Goal: Information Seeking & Learning: Compare options

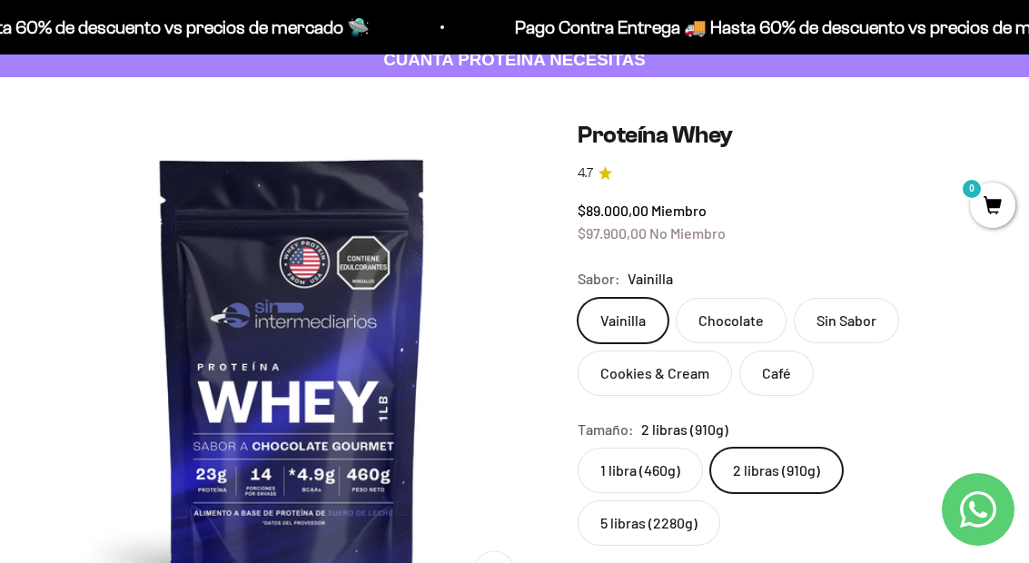
scroll to position [0, 2544]
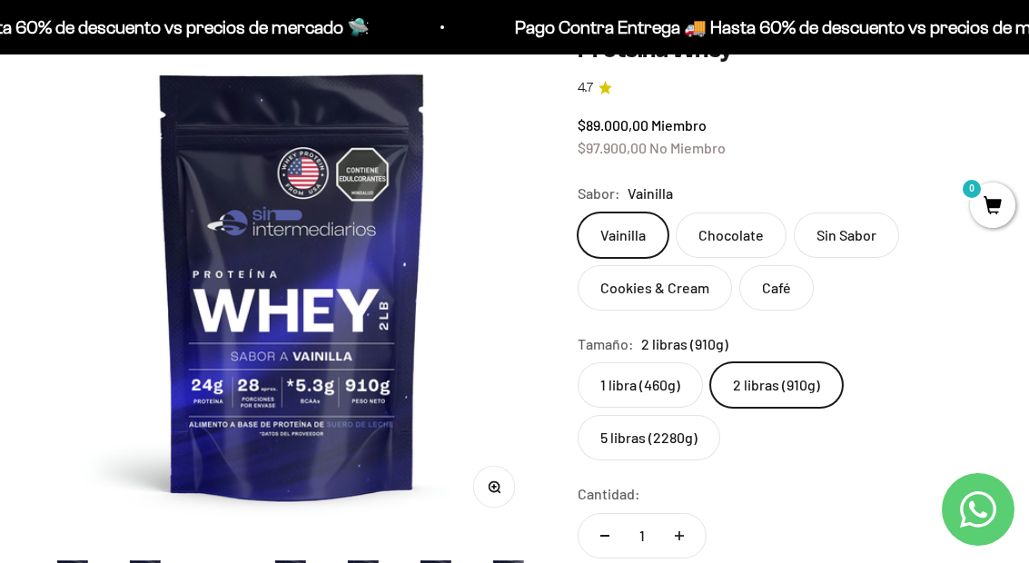
click at [703, 454] on label "5 libras (2280g)" at bounding box center [648, 437] width 143 height 45
click at [577, 362] on input "5 libras (2280g)" at bounding box center [577, 361] width 1 height 1
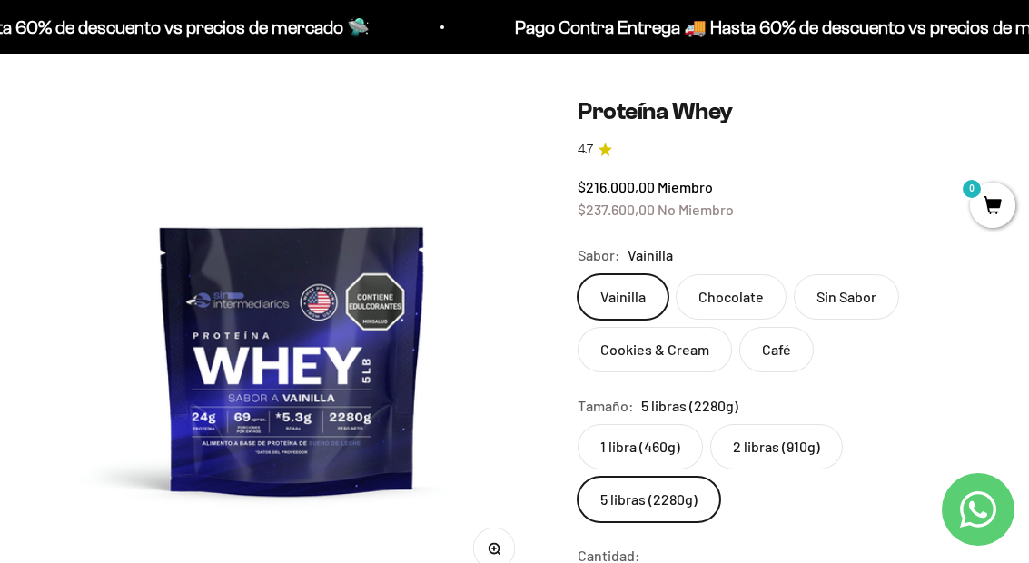
scroll to position [128, 0]
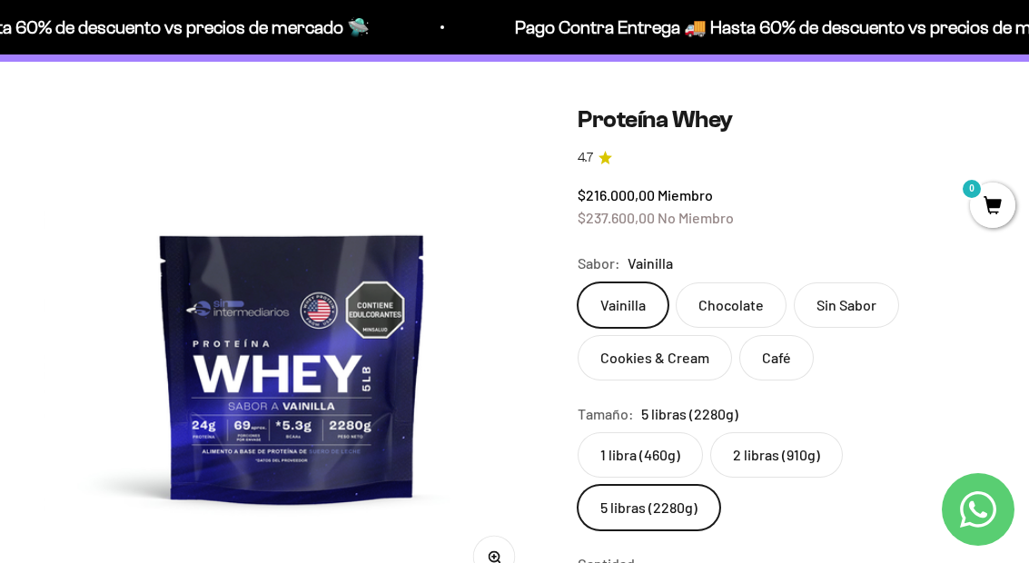
click at [822, 450] on label "2 libras (910g)" at bounding box center [776, 454] width 133 height 45
click at [577, 432] on input "2 libras (910g)" at bounding box center [577, 431] width 1 height 1
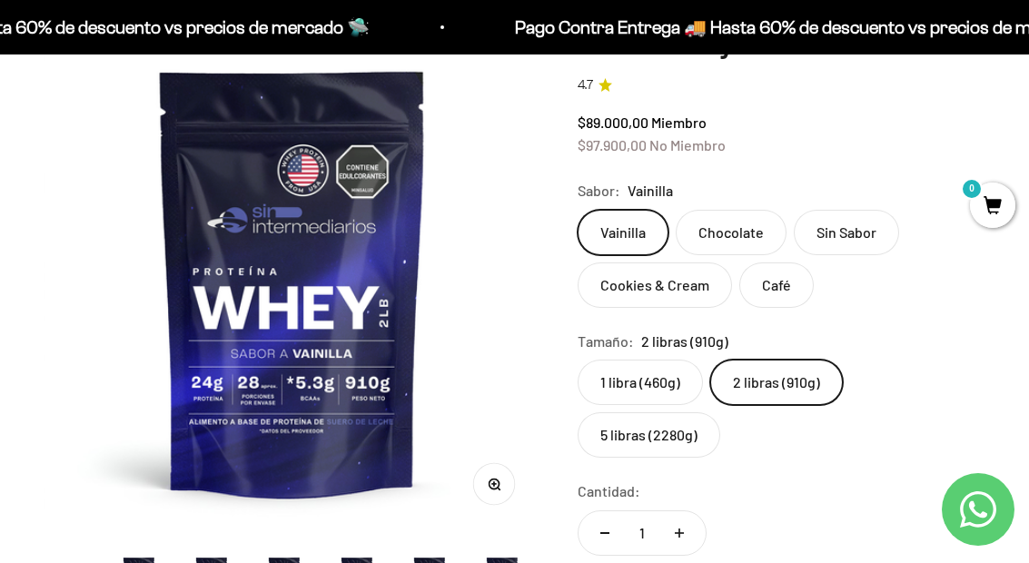
scroll to position [0, 143]
click at [694, 434] on label "5 libras (2280g)" at bounding box center [648, 434] width 143 height 45
click at [577, 360] on input "5 libras (2280g)" at bounding box center [577, 359] width 1 height 1
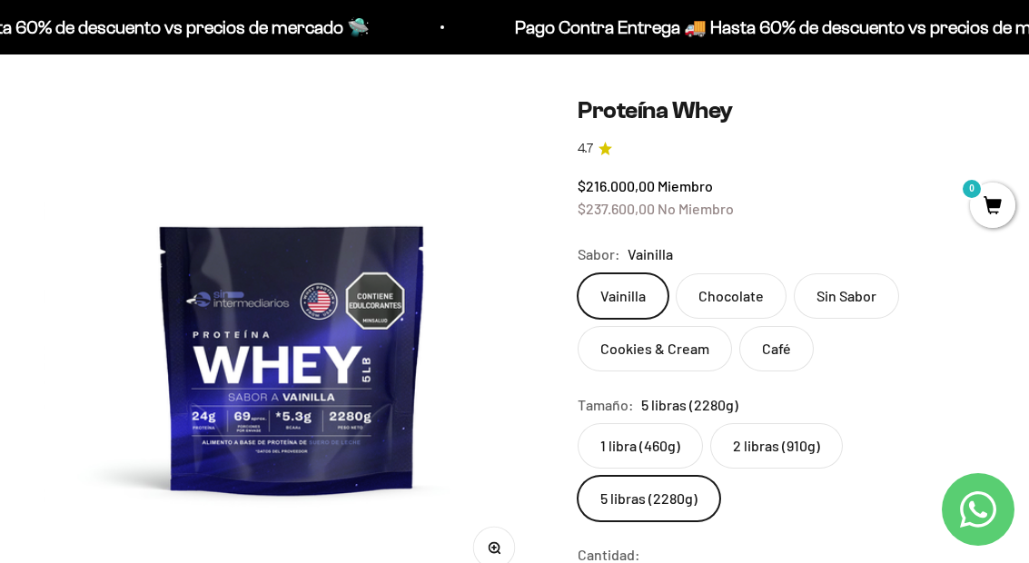
scroll to position [155, 0]
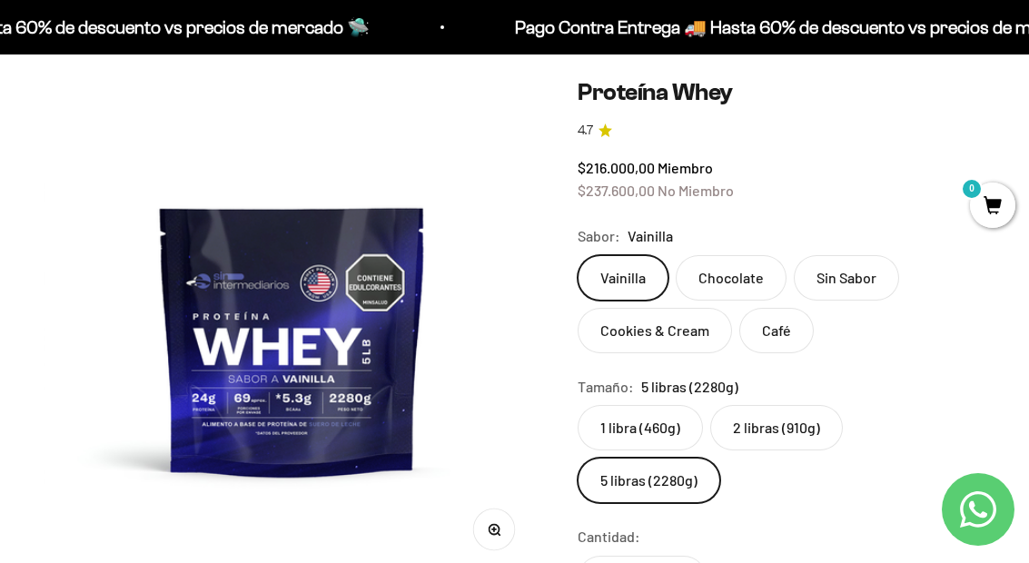
click at [716, 327] on label "Cookies & Cream" at bounding box center [654, 330] width 154 height 45
click at [577, 255] on input "Cookies & Cream" at bounding box center [577, 254] width 1 height 1
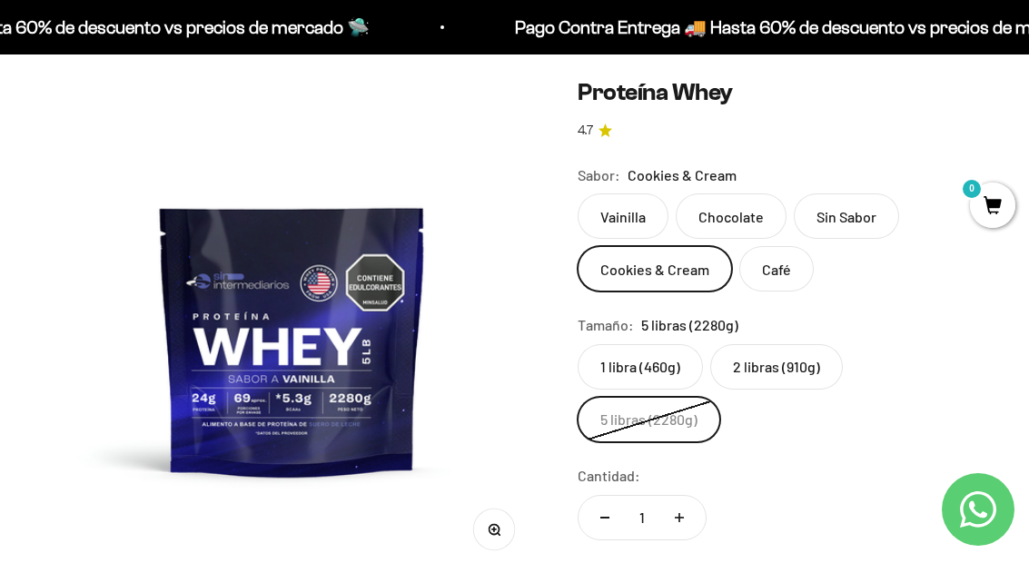
click at [822, 362] on label "2 libras (910g)" at bounding box center [776, 366] width 133 height 45
click at [577, 344] on input "2 libras (910g)" at bounding box center [577, 343] width 1 height 1
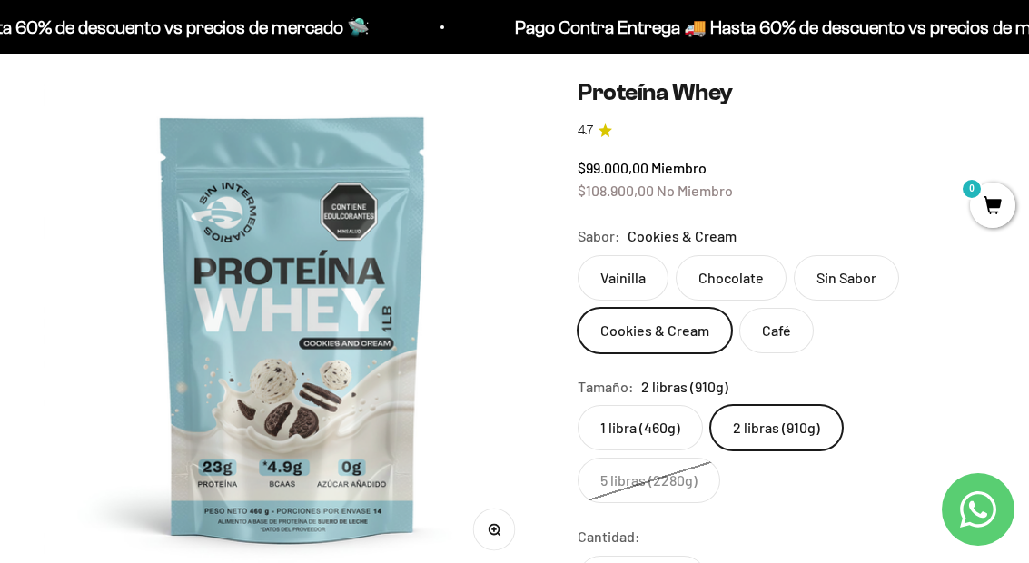
scroll to position [0, 725]
click at [648, 265] on label "Vainilla" at bounding box center [622, 277] width 91 height 45
click at [577, 255] on input "Vainilla" at bounding box center [577, 254] width 1 height 1
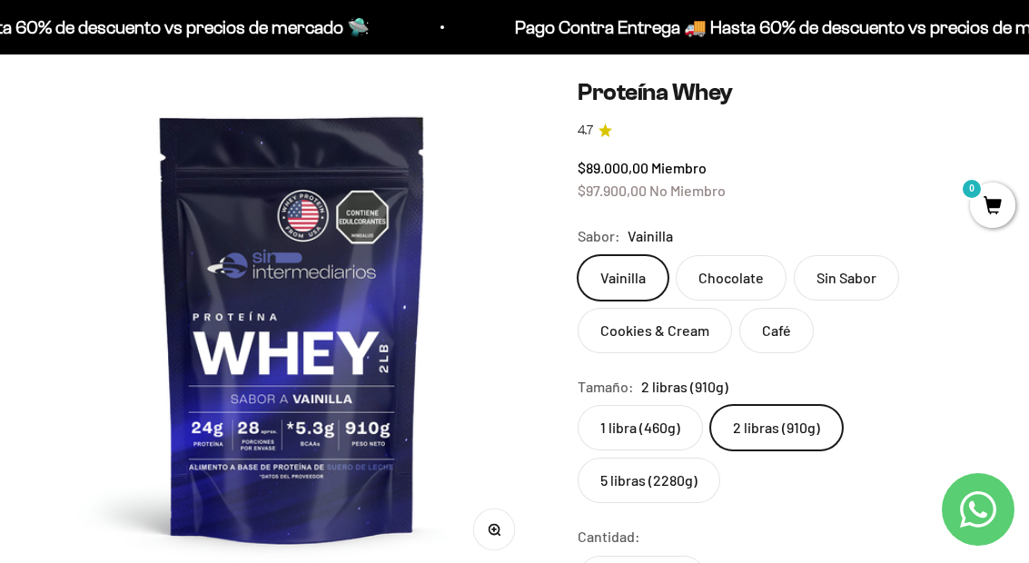
scroll to position [0, 143]
click at [759, 263] on label "Chocolate" at bounding box center [731, 277] width 111 height 45
click at [577, 255] on input "Chocolate" at bounding box center [577, 254] width 1 height 1
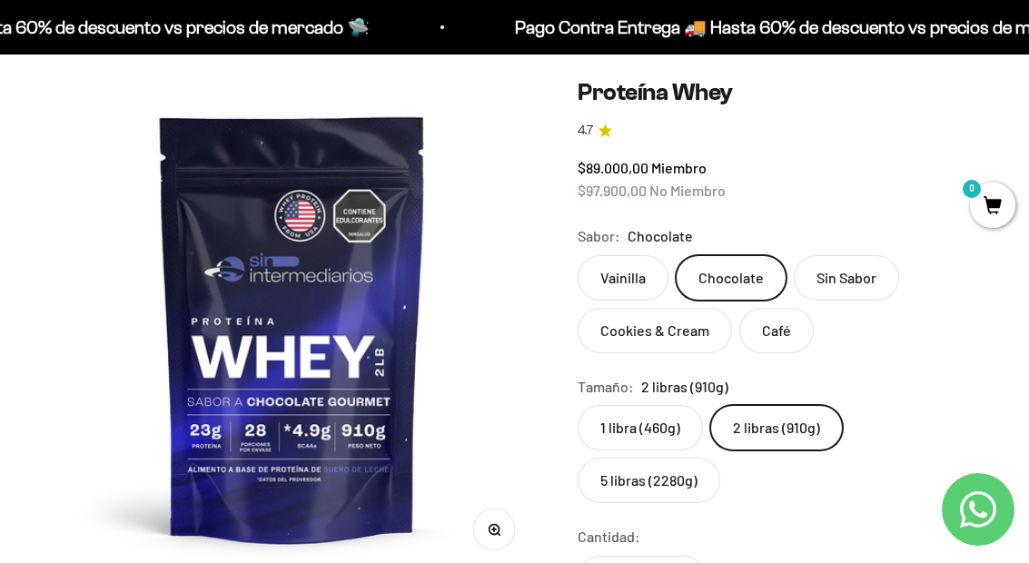
click at [662, 268] on label "Vainilla" at bounding box center [622, 277] width 91 height 45
click at [577, 255] on input "Vainilla" at bounding box center [577, 254] width 1 height 1
